Goal: Task Accomplishment & Management: Manage account settings

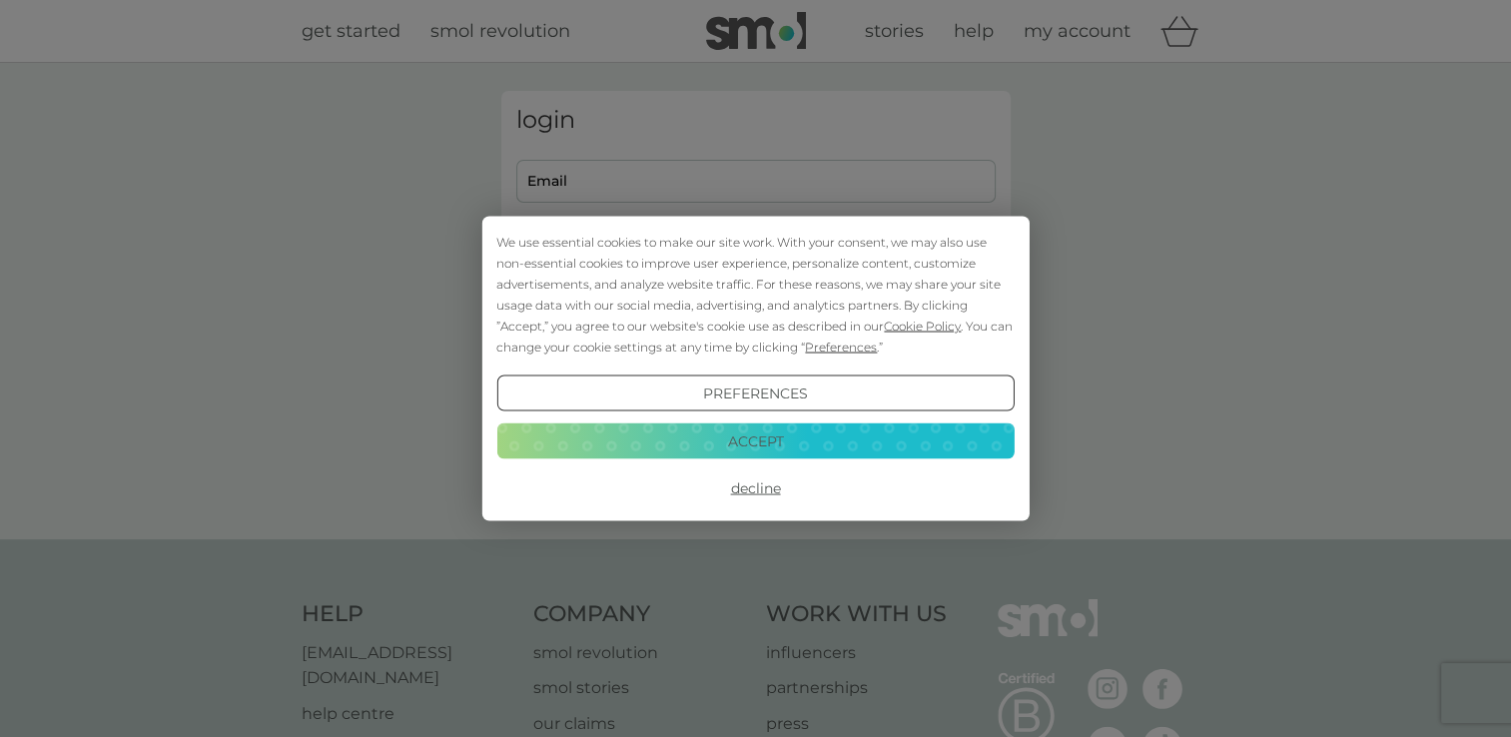
type input "[PERSON_NAME][EMAIL_ADDRESS][DOMAIN_NAME]"
click at [745, 489] on button "Decline" at bounding box center [754, 488] width 517 height 36
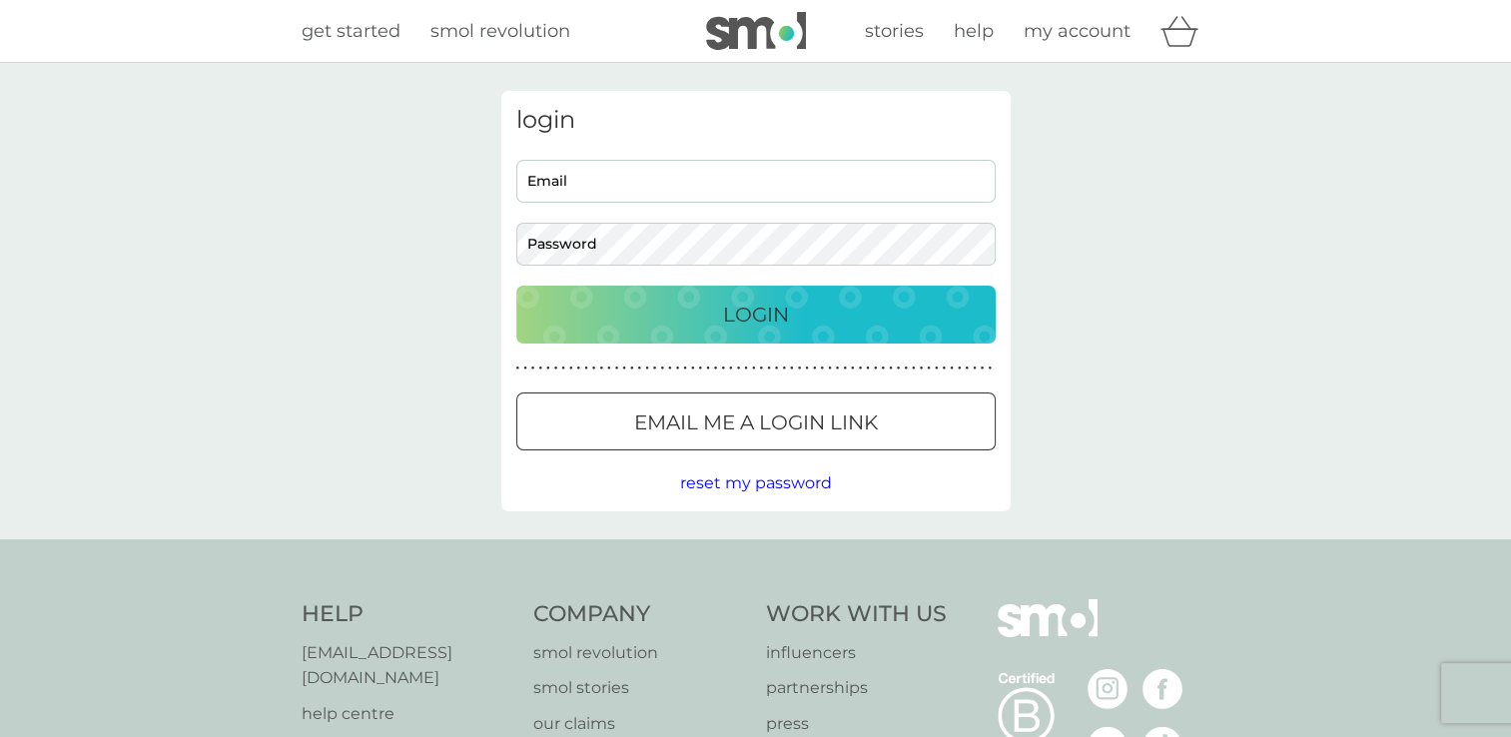
type input "[PERSON_NAME][EMAIL_ADDRESS][DOMAIN_NAME]"
click at [681, 297] on button "Login" at bounding box center [755, 315] width 479 height 58
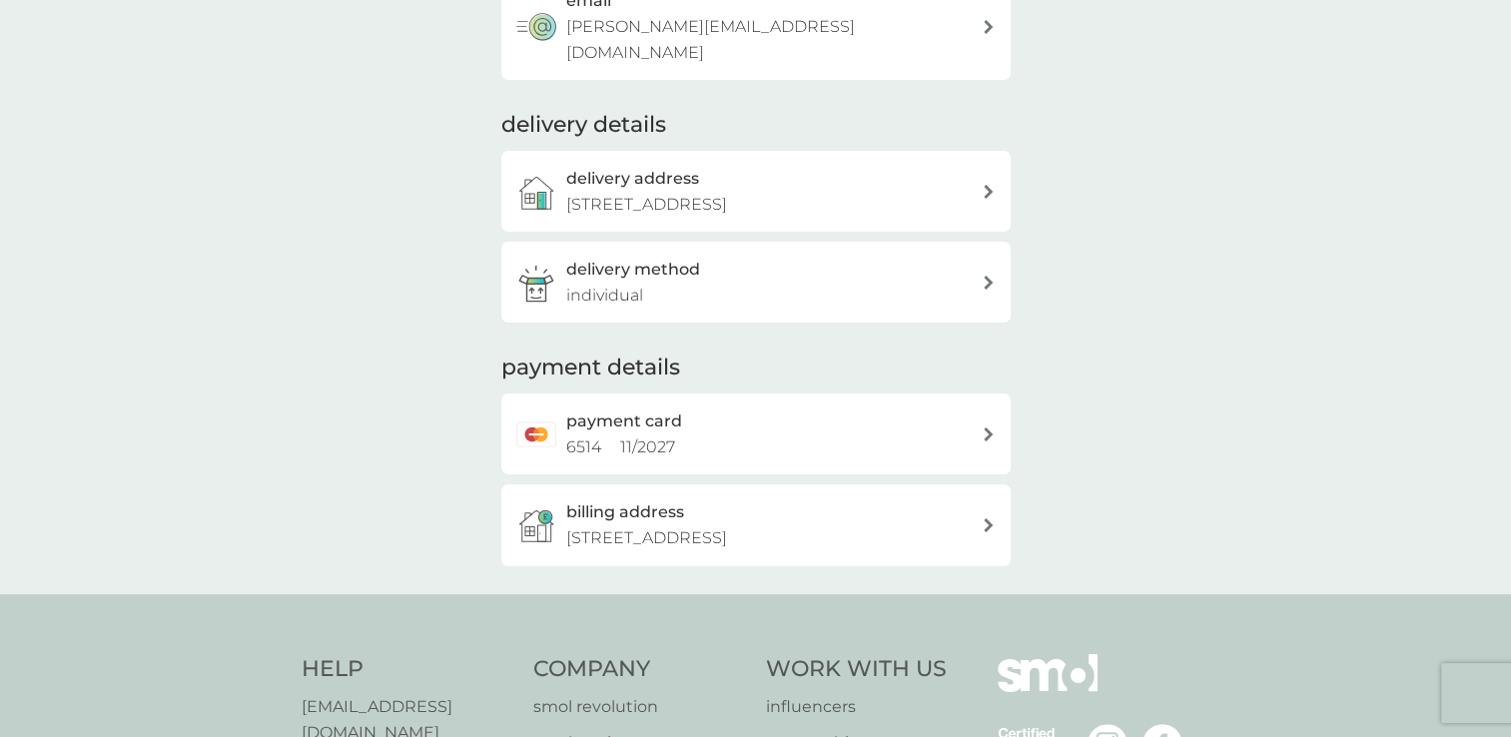
scroll to position [338, 0]
click at [988, 424] on icon at bounding box center [987, 431] width 9 height 14
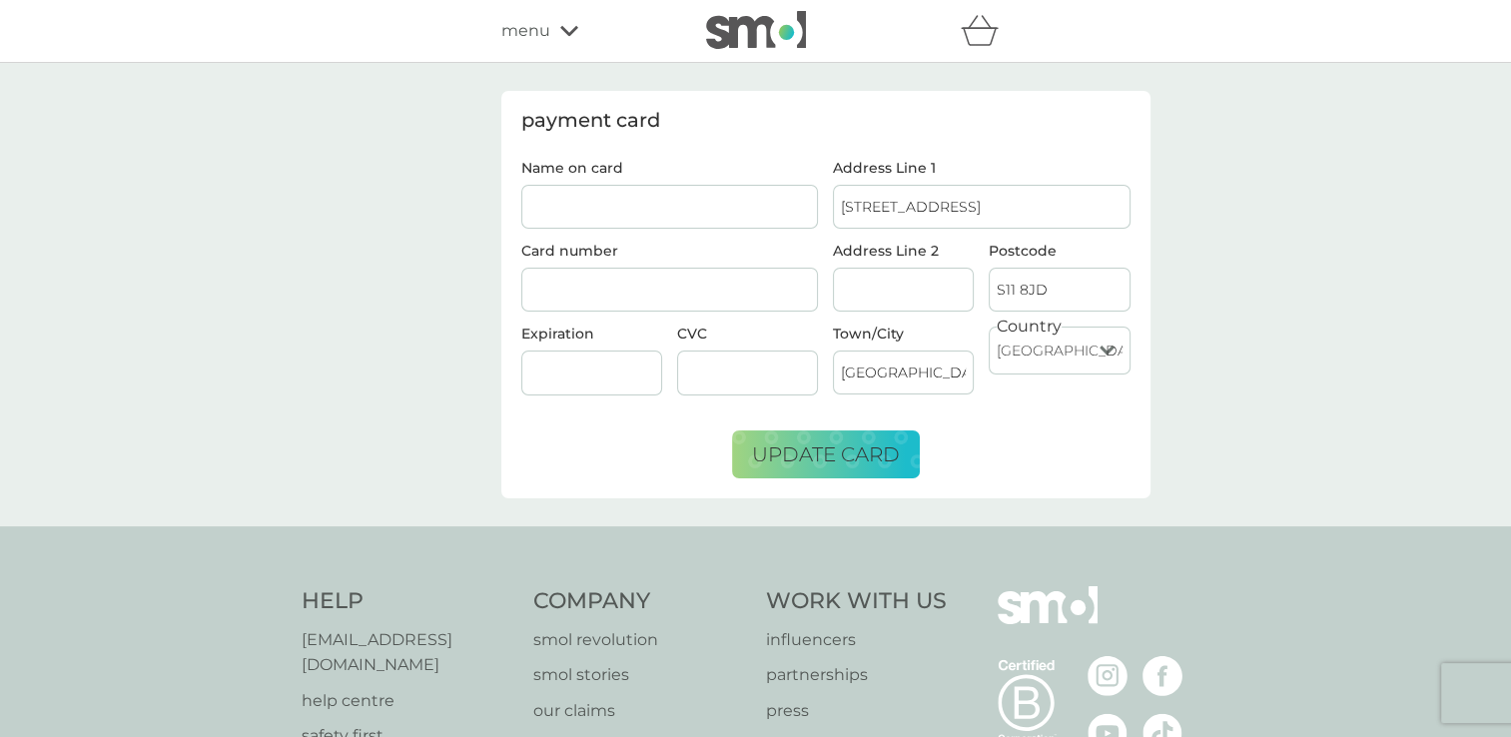
click at [639, 208] on input "Name on card" at bounding box center [670, 207] width 298 height 44
click at [603, 208] on input "Mrs sandraJ Hardie" at bounding box center [670, 207] width 298 height 44
type input "Mrs sandra J Hardie"
click at [677, 276] on div at bounding box center [670, 290] width 298 height 45
click at [898, 443] on span "update card" at bounding box center [826, 454] width 148 height 24
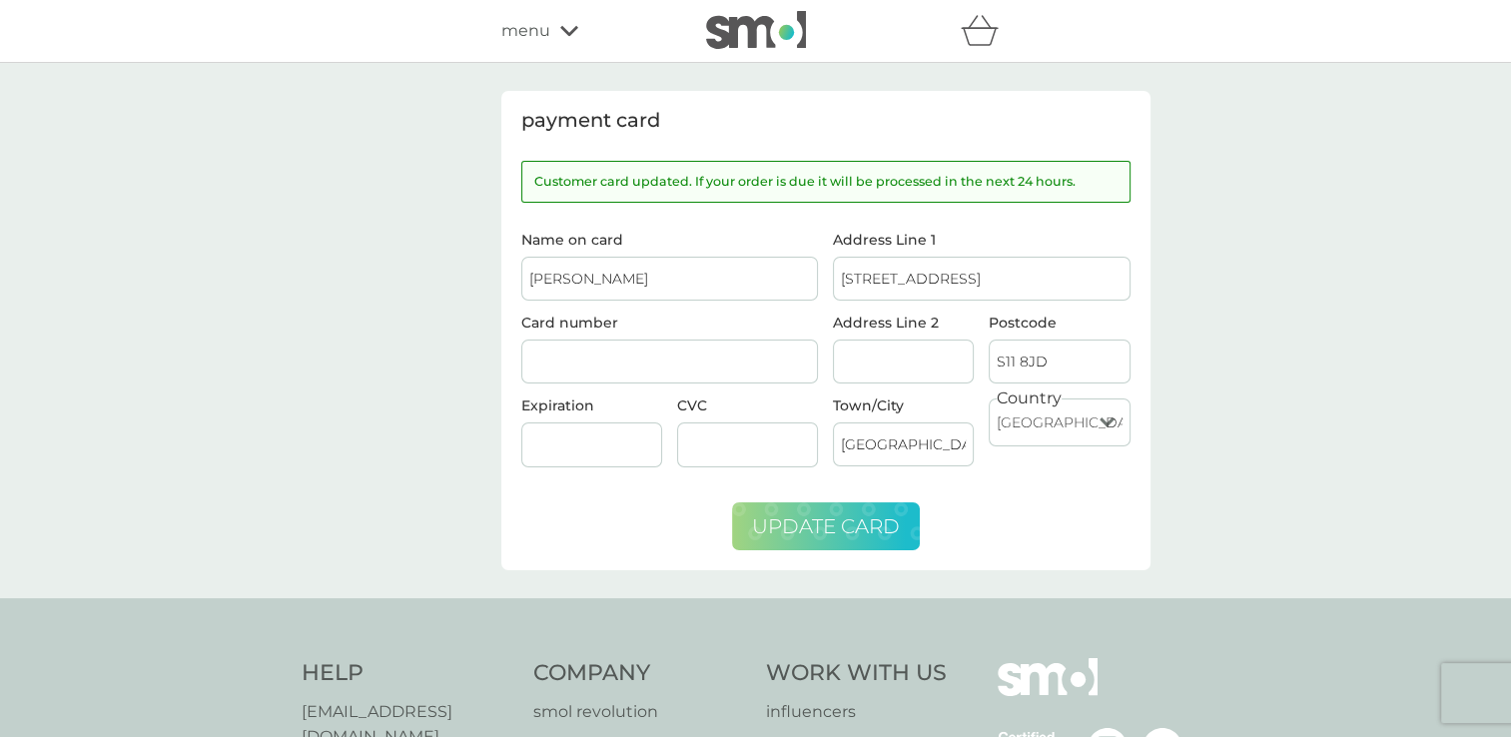
click at [563, 32] on icon at bounding box center [569, 31] width 18 height 12
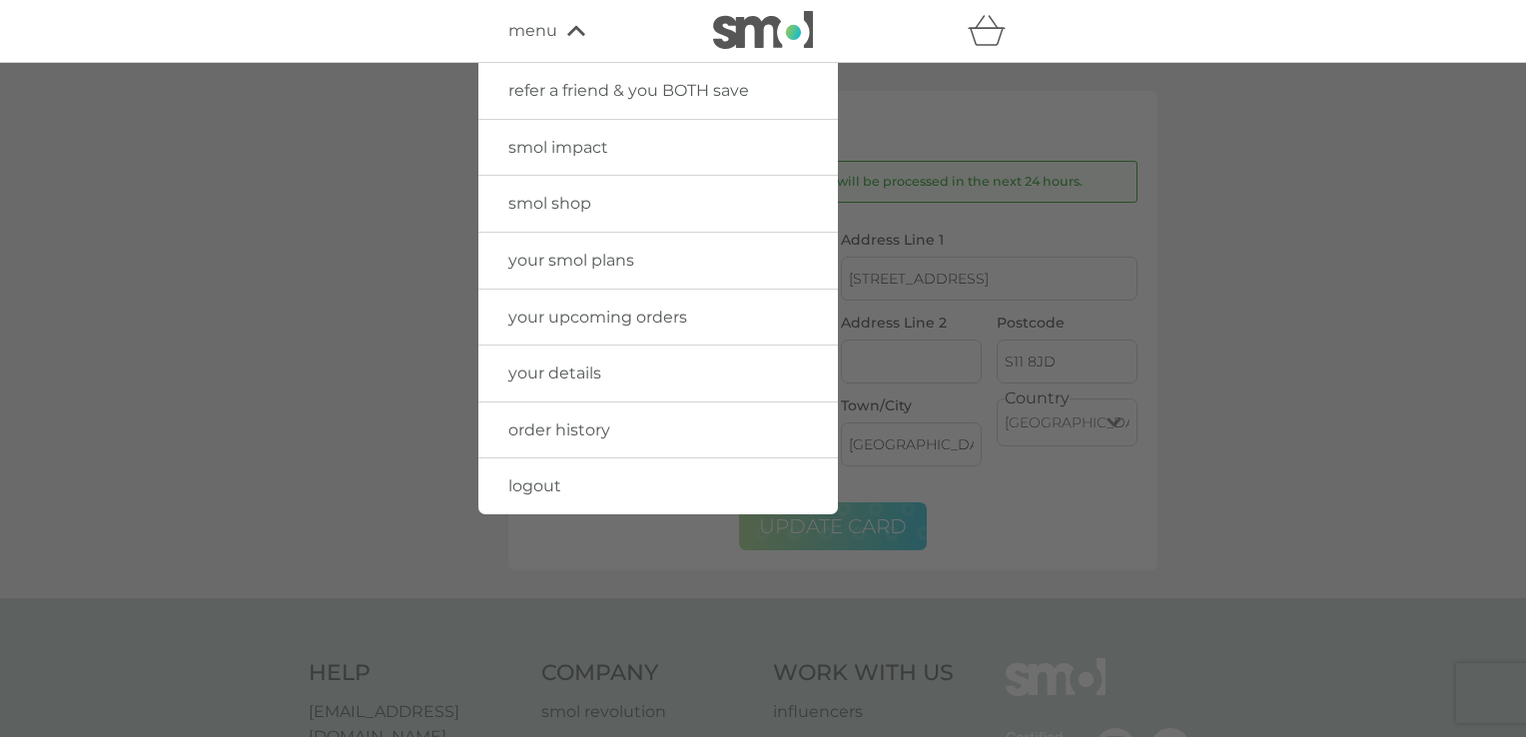
click at [579, 311] on span "your upcoming orders" at bounding box center [597, 317] width 179 height 19
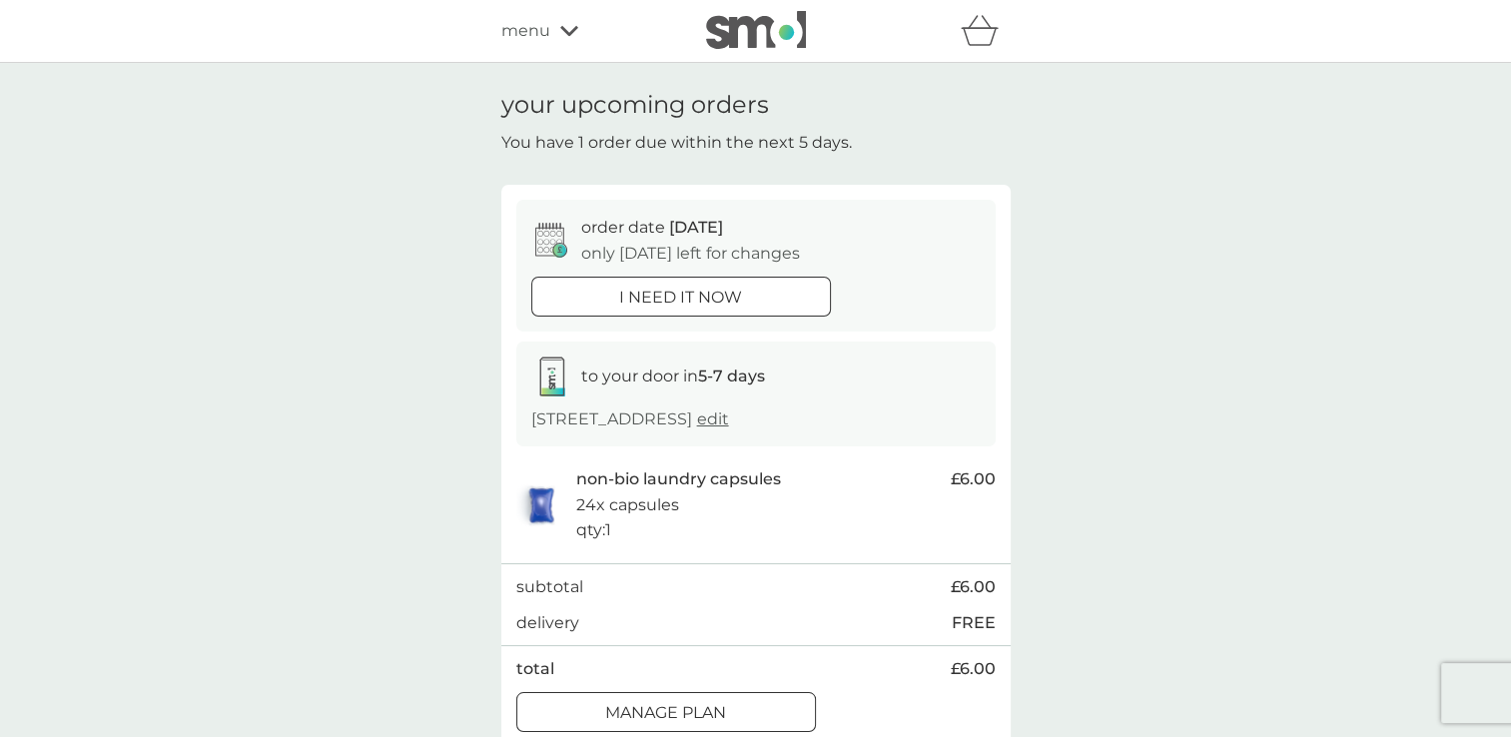
click at [616, 481] on p "non-bio laundry capsules" at bounding box center [678, 479] width 205 height 26
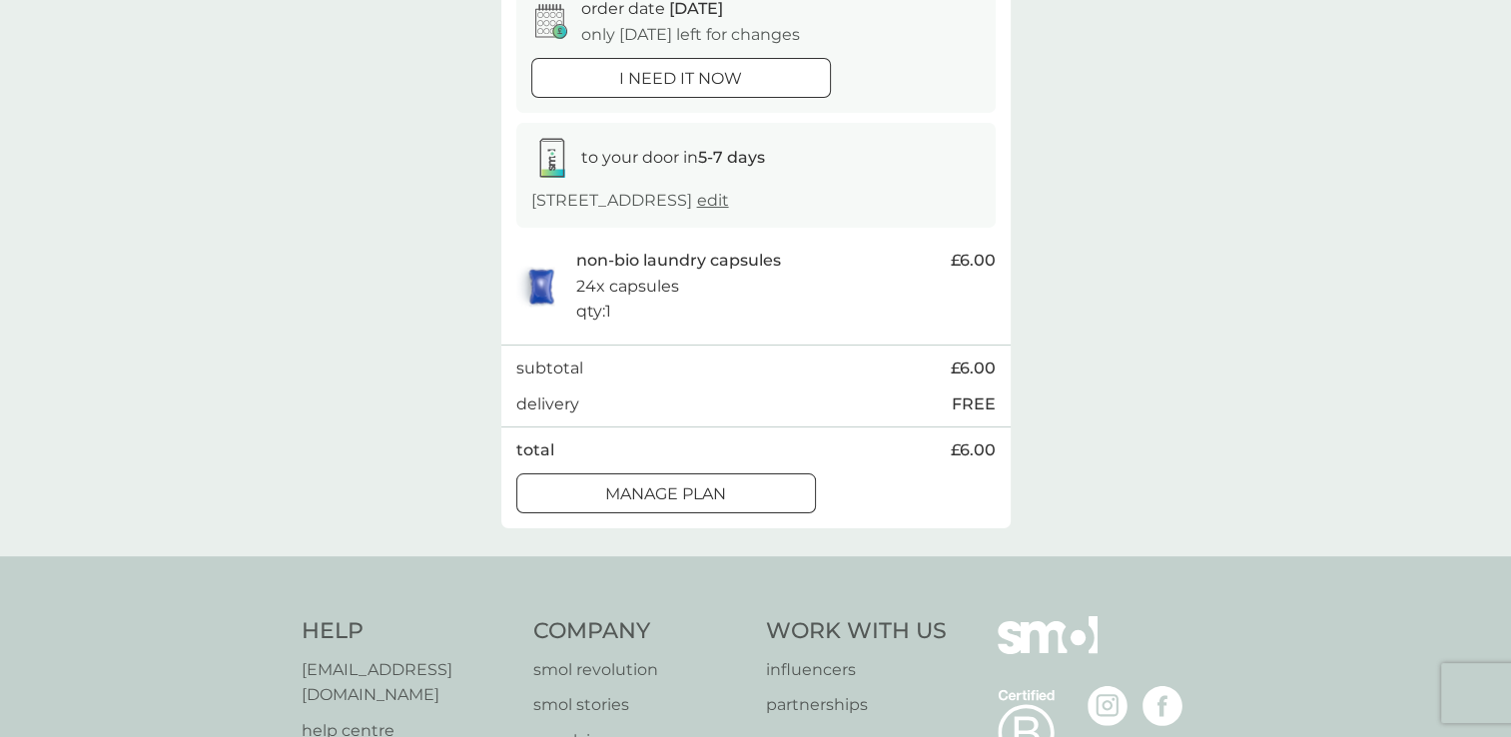
scroll to position [221, 0]
click at [737, 499] on div "Manage plan" at bounding box center [666, 492] width 298 height 26
